Goal: Information Seeking & Learning: Learn about a topic

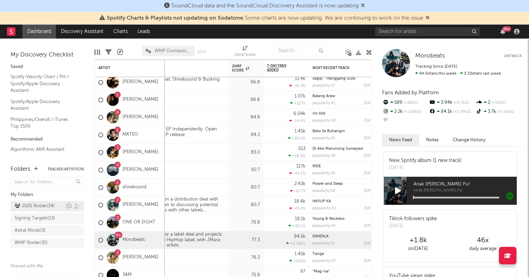
click at [41, 206] on div "2025 Roster ( 14 )" at bounding box center [35, 206] width 40 height 8
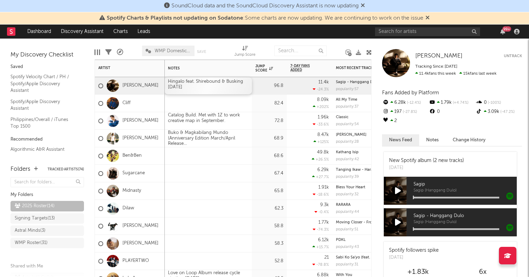
click at [204, 85] on div "Hingalo feat. Shirebound & Busking [DATE]" at bounding box center [209, 85] width 88 height 17
click at [132, 86] on link "[PERSON_NAME]" at bounding box center [141, 86] width 36 height 6
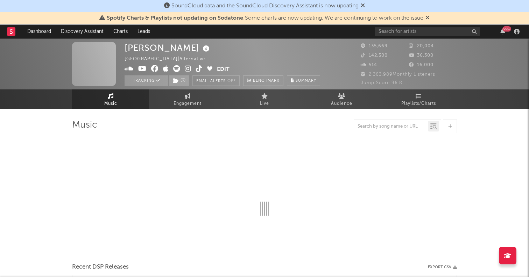
select select "6m"
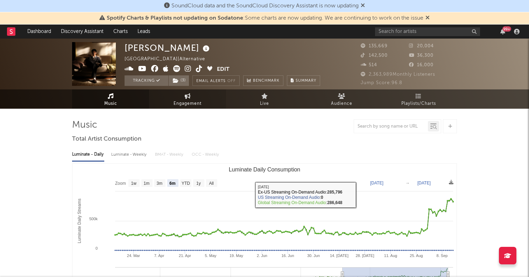
click at [186, 100] on span "Engagement" at bounding box center [188, 103] width 28 height 8
select select "1w"
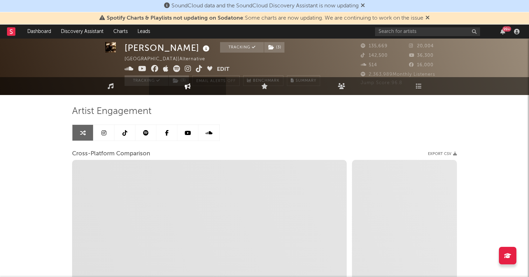
scroll to position [14, 0]
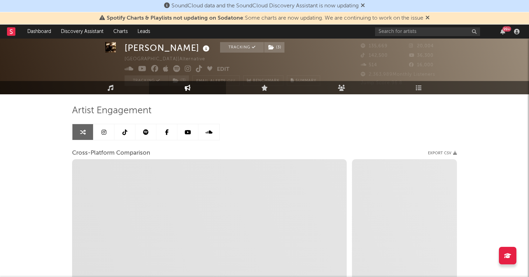
select select "1m"
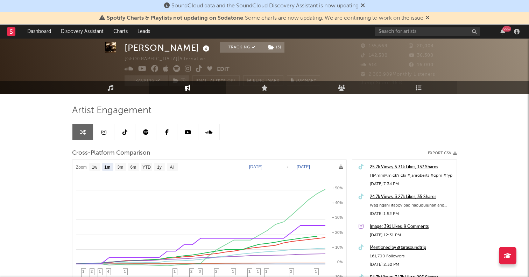
click at [417, 88] on icon at bounding box center [419, 87] width 6 height 6
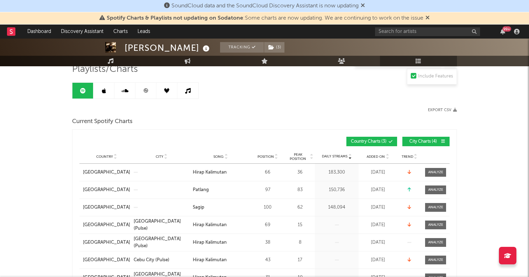
scroll to position [65, 0]
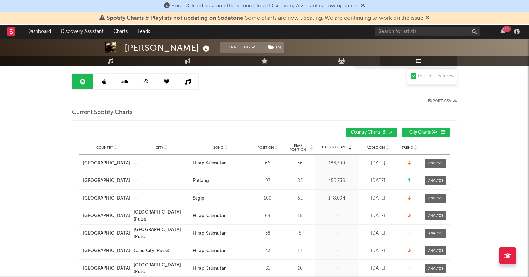
click at [380, 148] on span "Added On" at bounding box center [376, 147] width 18 height 4
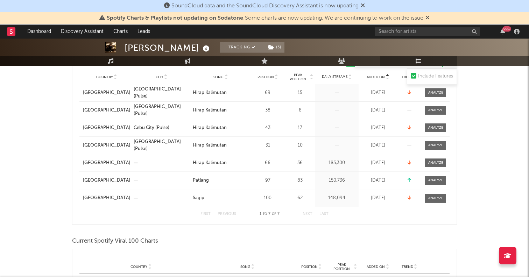
scroll to position [141, 0]
